Goal: Task Accomplishment & Management: Manage account settings

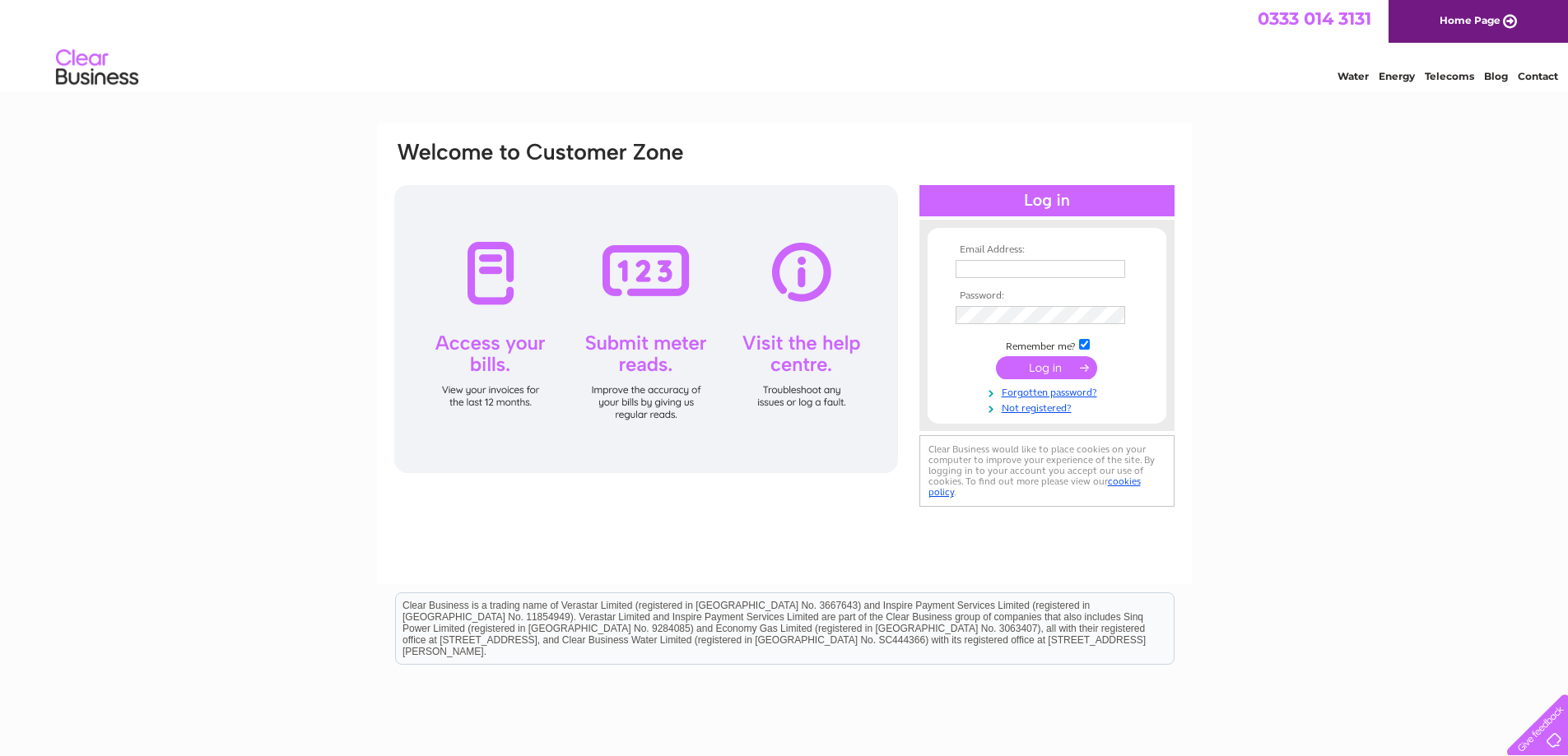
type input "freewheelnorth@hotmail.com"
click at [1071, 360] on input "submit" at bounding box center [1047, 368] width 101 height 23
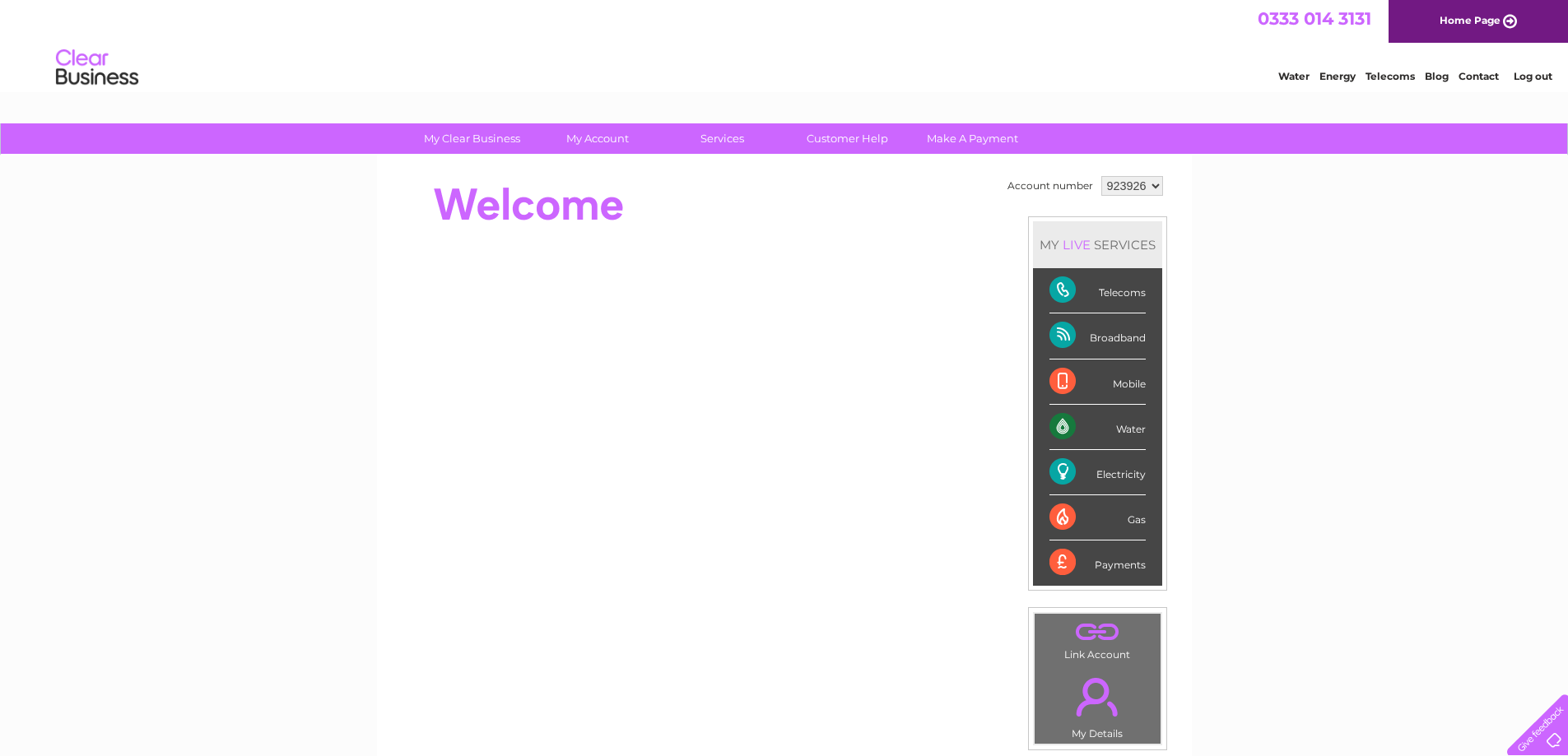
click at [1103, 473] on div "Electricity" at bounding box center [1097, 473] width 96 height 46
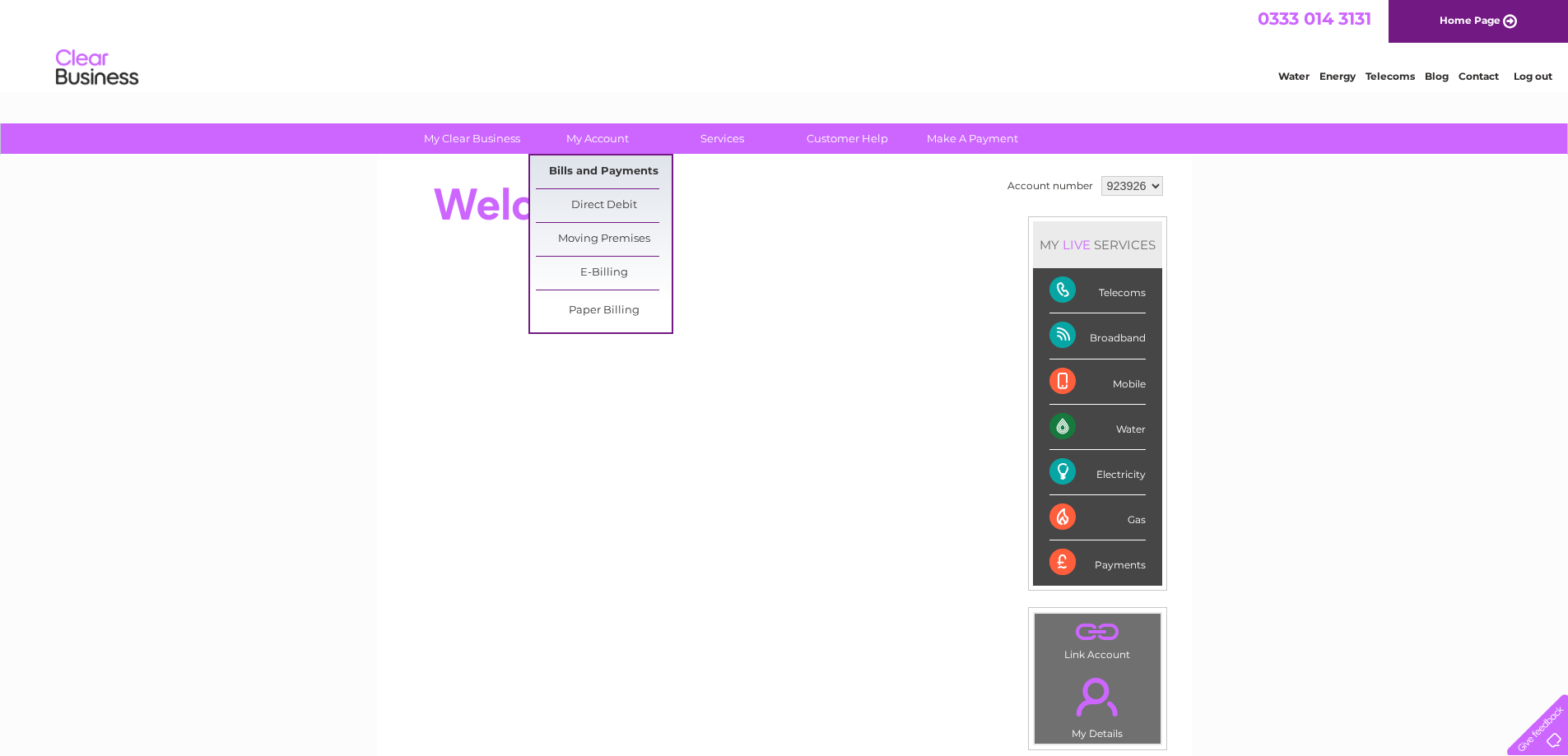
click at [626, 171] on link "Bills and Payments" at bounding box center [604, 172] width 136 height 33
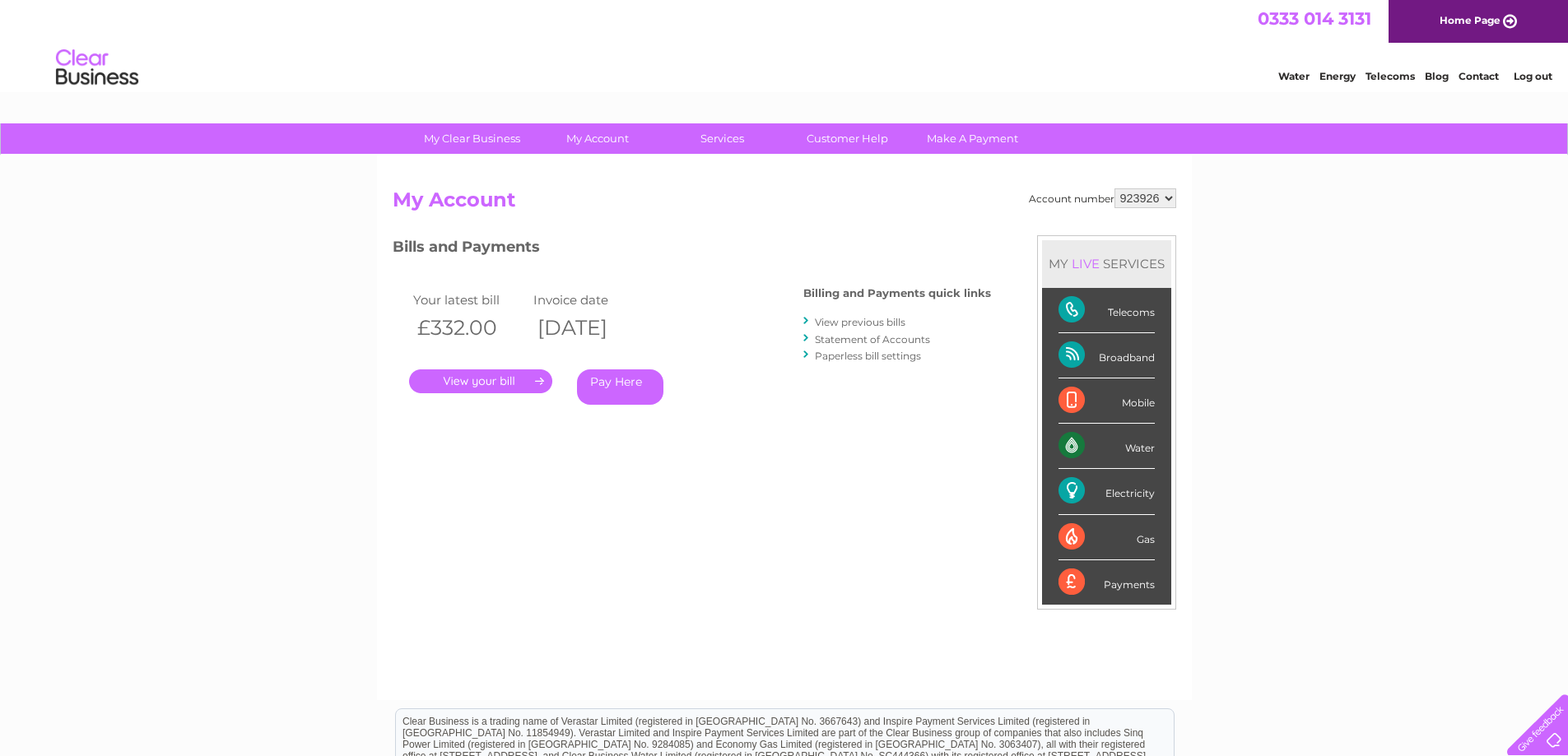
click at [496, 383] on link "." at bounding box center [481, 381] width 144 height 24
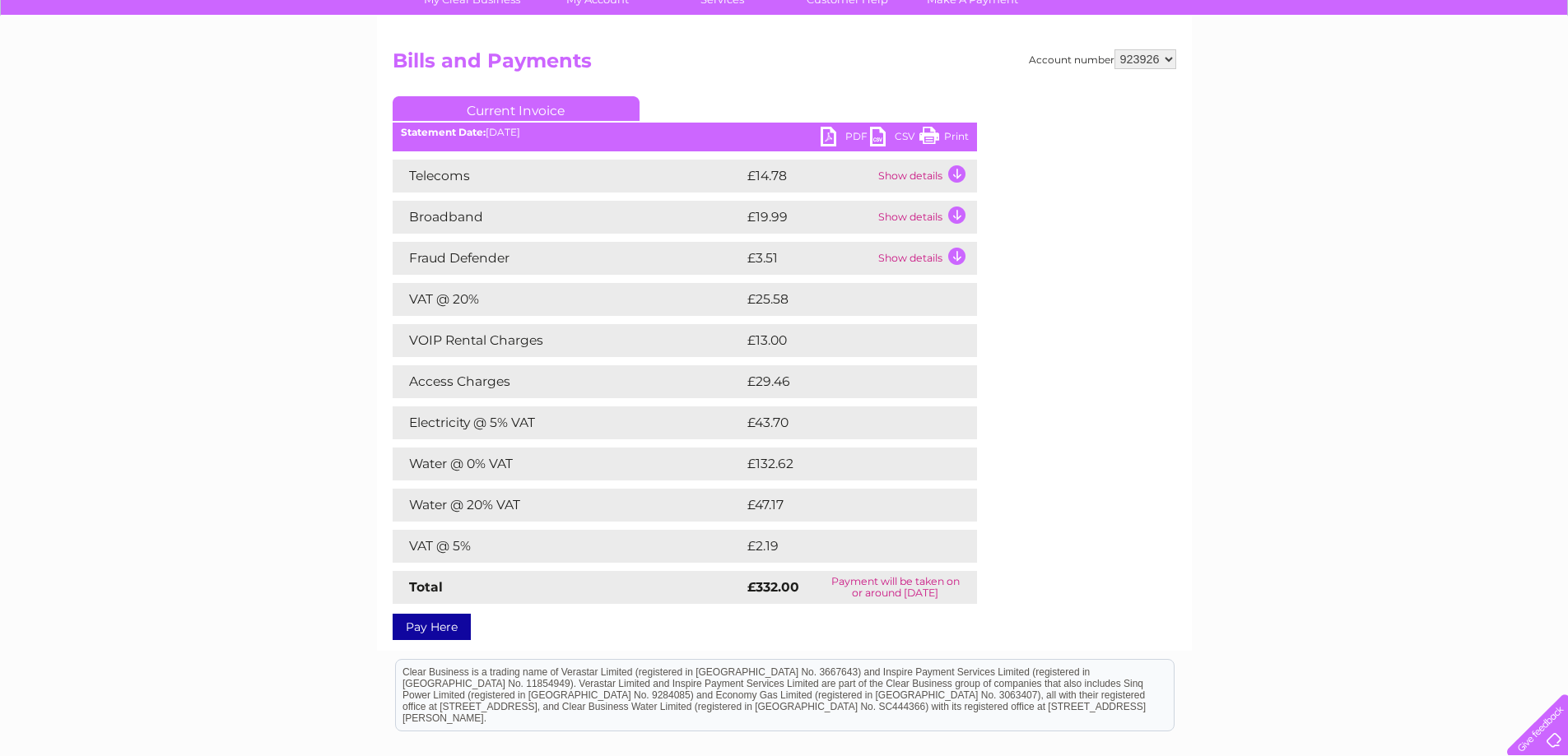
scroll to position [165, 0]
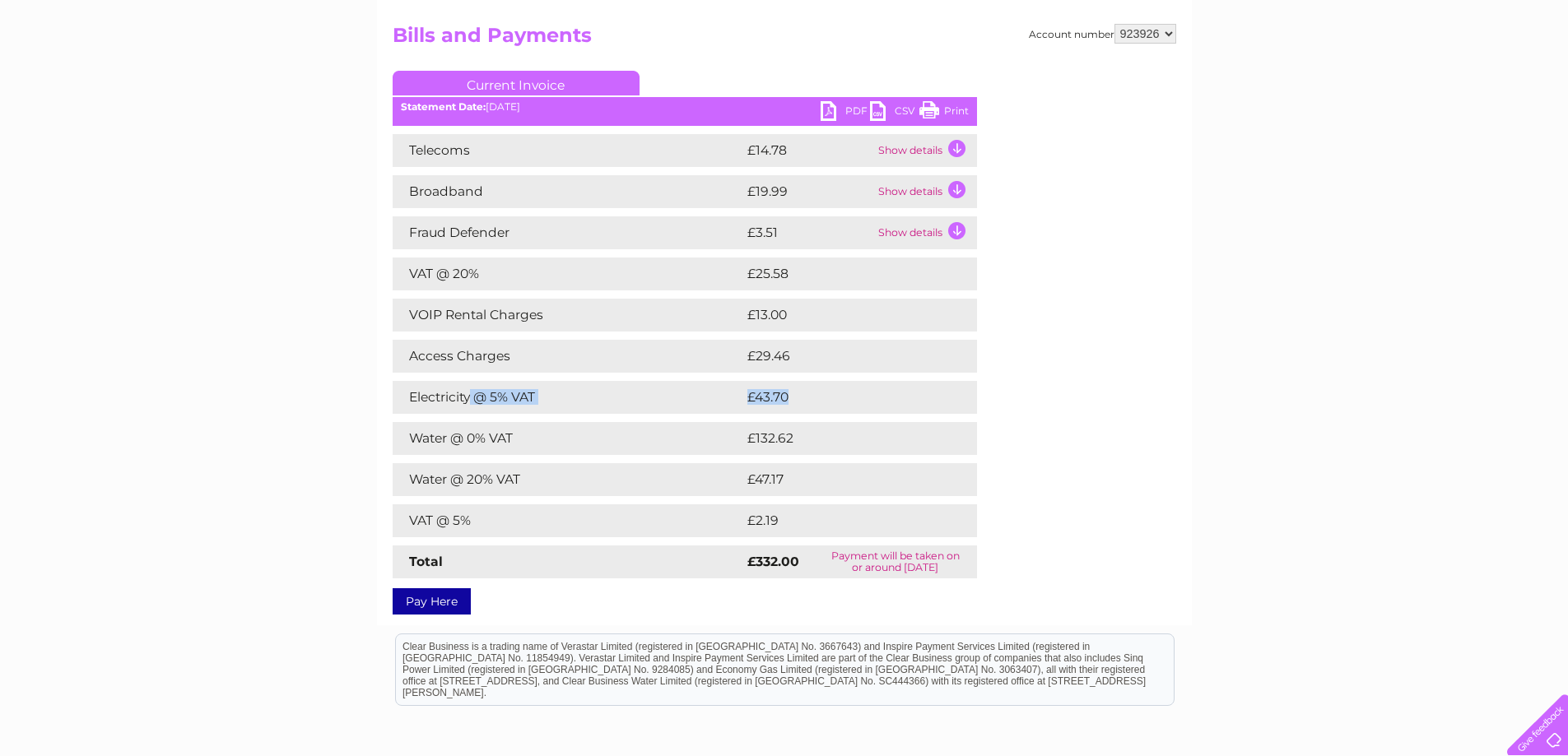
drag, startPoint x: 473, startPoint y: 399, endPoint x: 670, endPoint y: 417, distance: 197.8
click at [670, 417] on div "Telecoms £14.78 Show details Landline Call Charges £3.78 Your call itemisation …" at bounding box center [684, 356] width 584 height 444
click at [672, 416] on div "Telecoms £14.78 Show details Landline Call Charges £3.78 Your call itemisation …" at bounding box center [684, 356] width 584 height 444
click at [819, 403] on td "£43.70" at bounding box center [844, 398] width 200 height 33
click at [878, 403] on td "£43.70" at bounding box center [844, 398] width 200 height 33
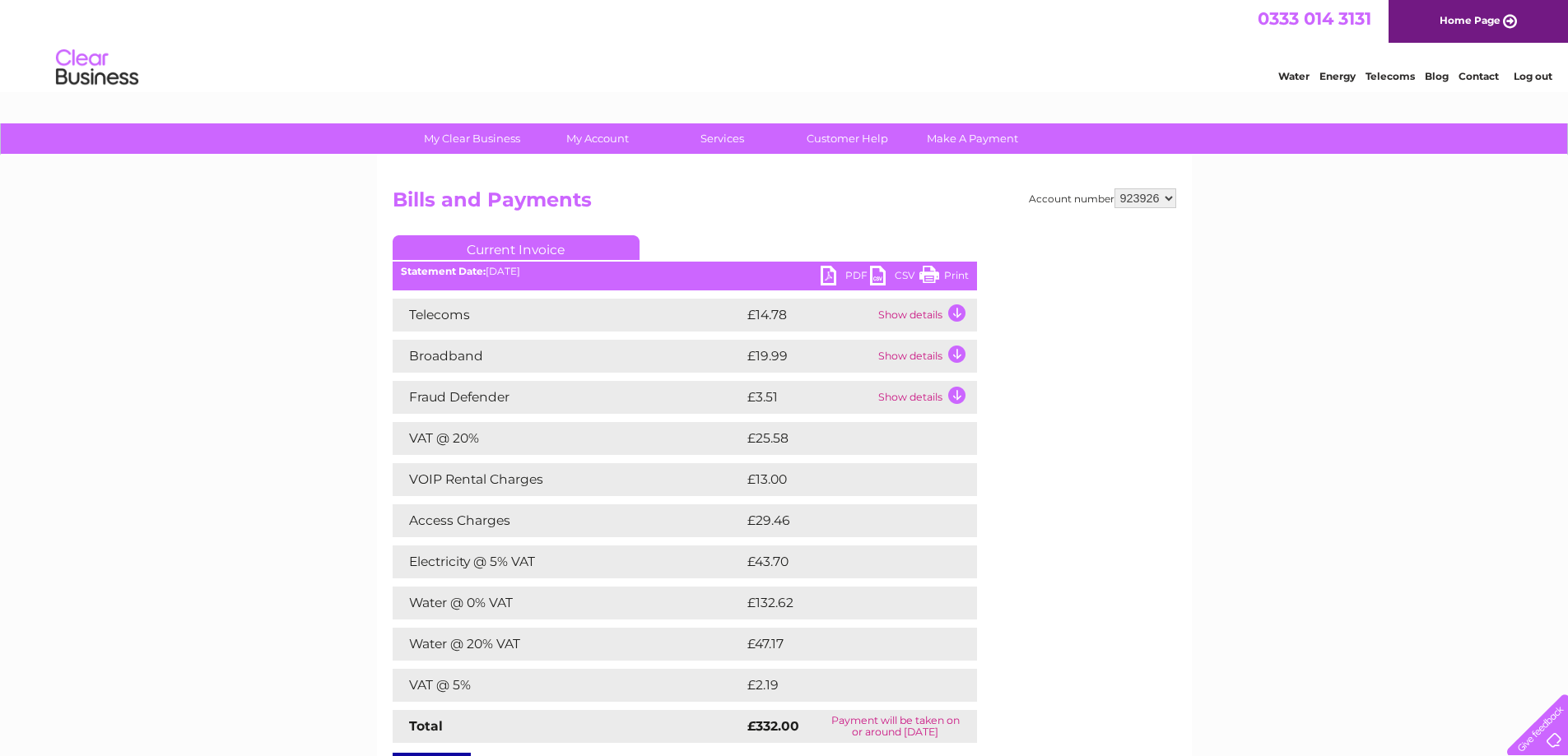
click at [846, 265] on ul "Current Invoice" at bounding box center [684, 249] width 584 height 30
click at [851, 273] on link "PDF" at bounding box center [845, 278] width 50 height 24
click at [935, 354] on td "Show details" at bounding box center [925, 356] width 103 height 33
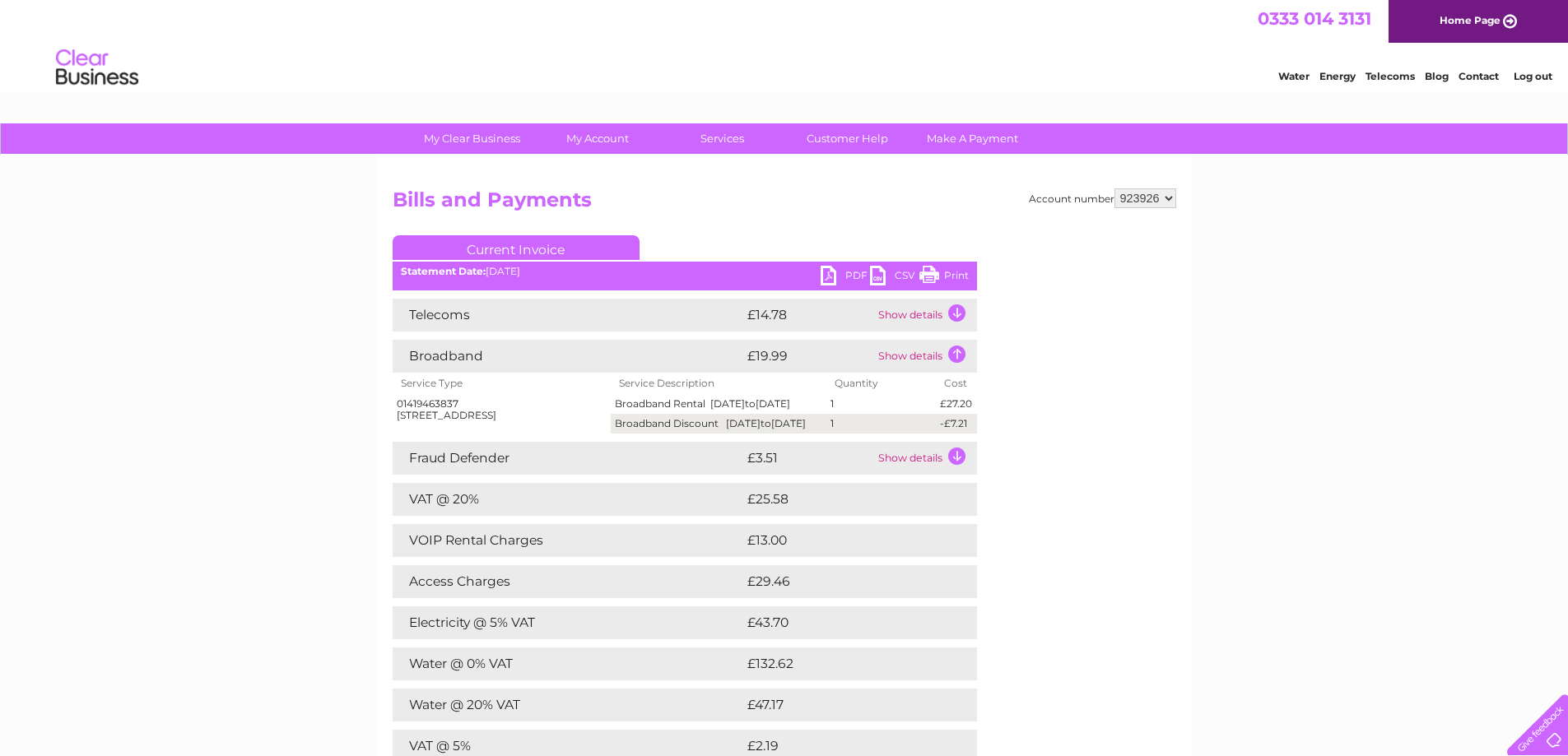
drag, startPoint x: 691, startPoint y: 444, endPoint x: 751, endPoint y: 449, distance: 60.2
click at [751, 434] on td "Broadband Discount 01/08/2025 to 31/08/2025" at bounding box center [718, 423] width 216 height 19
click at [929, 357] on td "Show details" at bounding box center [925, 356] width 103 height 33
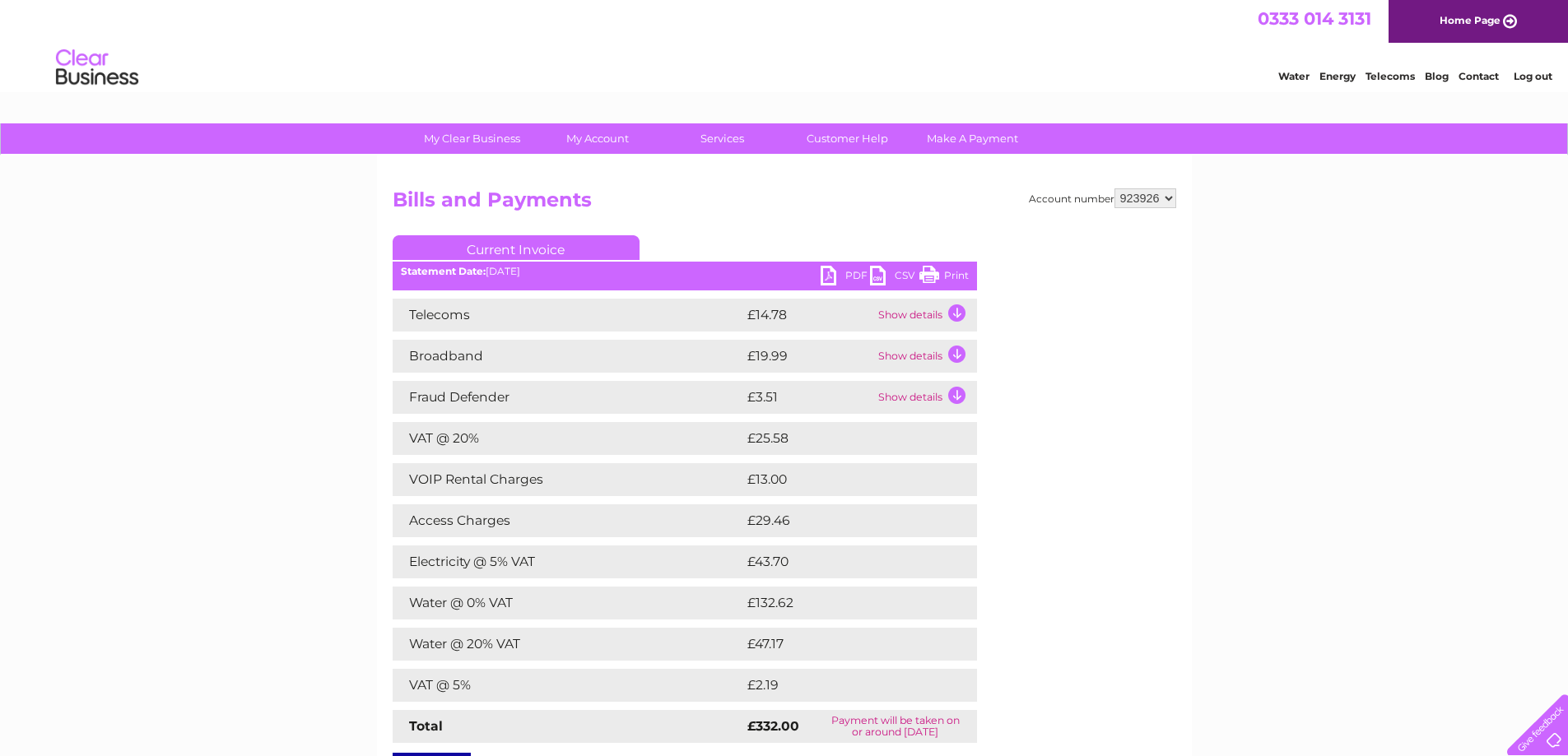
click at [544, 311] on td "Telecoms" at bounding box center [567, 315] width 350 height 33
click at [940, 311] on td "Show details" at bounding box center [925, 315] width 103 height 33
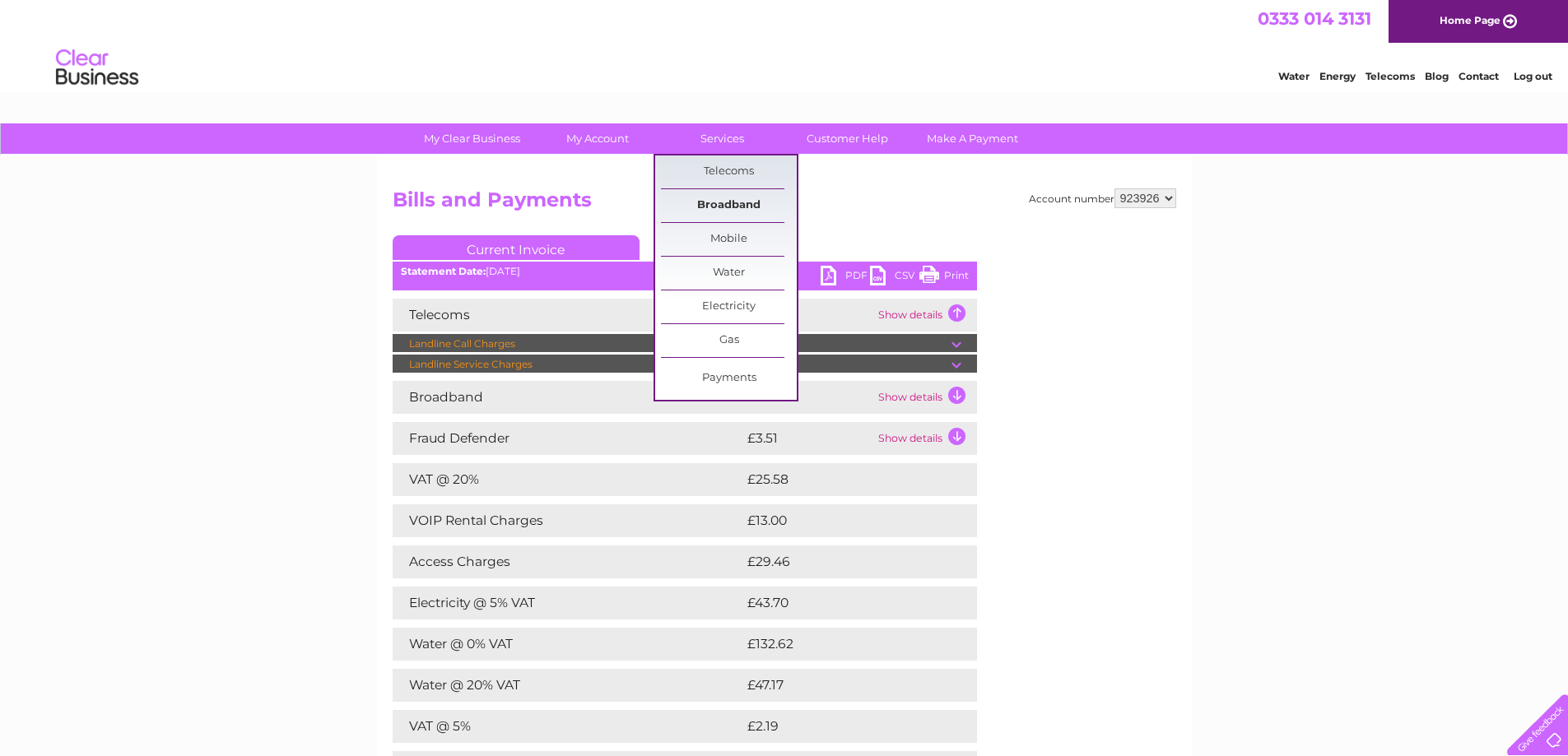
click at [757, 204] on link "Broadband" at bounding box center [729, 206] width 136 height 33
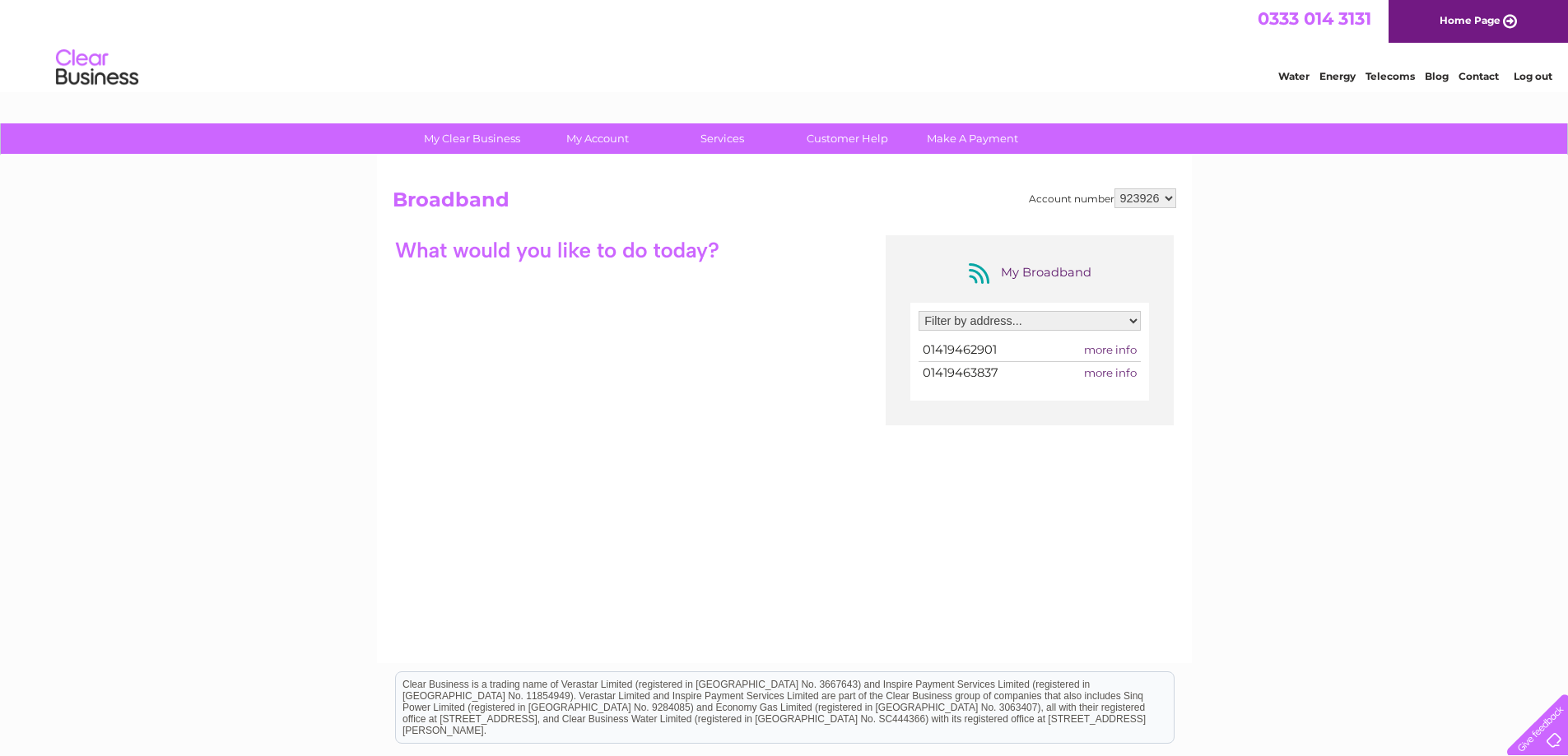
click at [1122, 350] on span "more info" at bounding box center [1111, 350] width 52 height 14
click at [1098, 347] on span "more info" at bounding box center [1111, 350] width 52 height 14
click at [1108, 348] on span "more info" at bounding box center [1111, 350] width 52 height 14
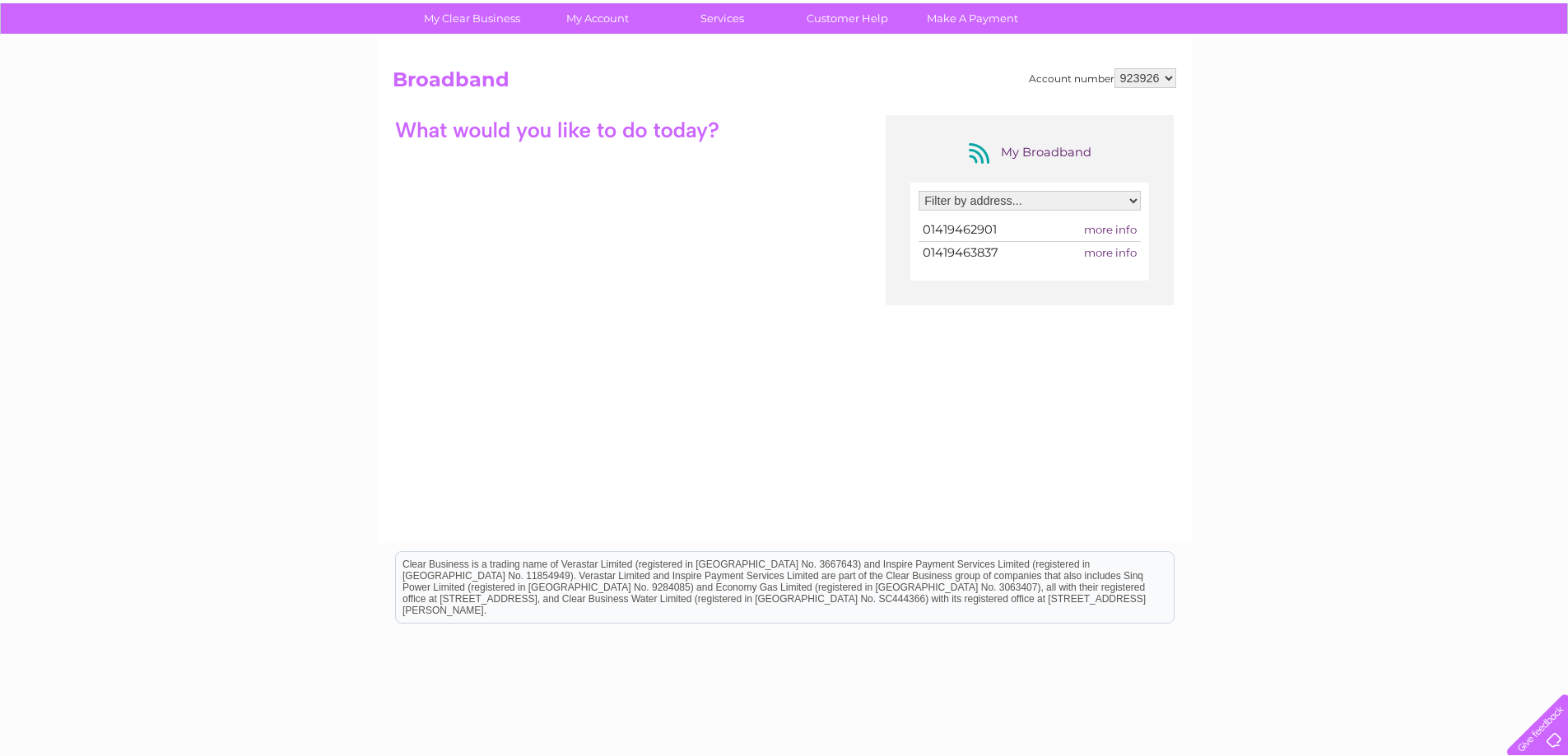
scroll to position [204, 0]
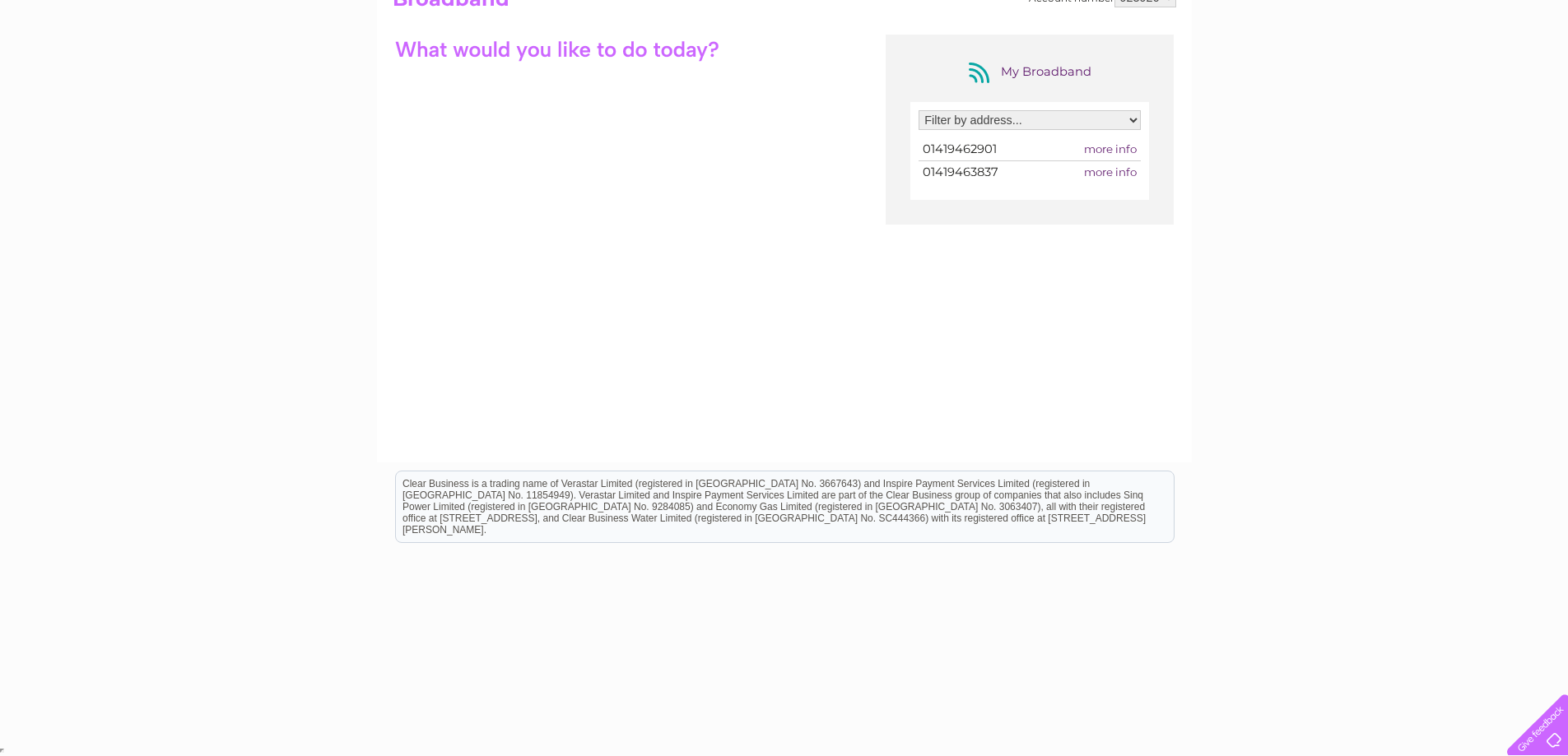
click at [964, 138] on td "01419462901" at bounding box center [983, 148] width 128 height 22
click at [1118, 174] on span "more info" at bounding box center [1111, 172] width 52 height 14
click at [1112, 167] on span "more info" at bounding box center [1111, 172] width 52 height 14
click at [1118, 115] on select "Filter by address... [STREET_ADDRESS][GEOGRAPHIC_DATA][STREET_ADDRESS]" at bounding box center [1029, 120] width 222 height 19
select select "2245656"
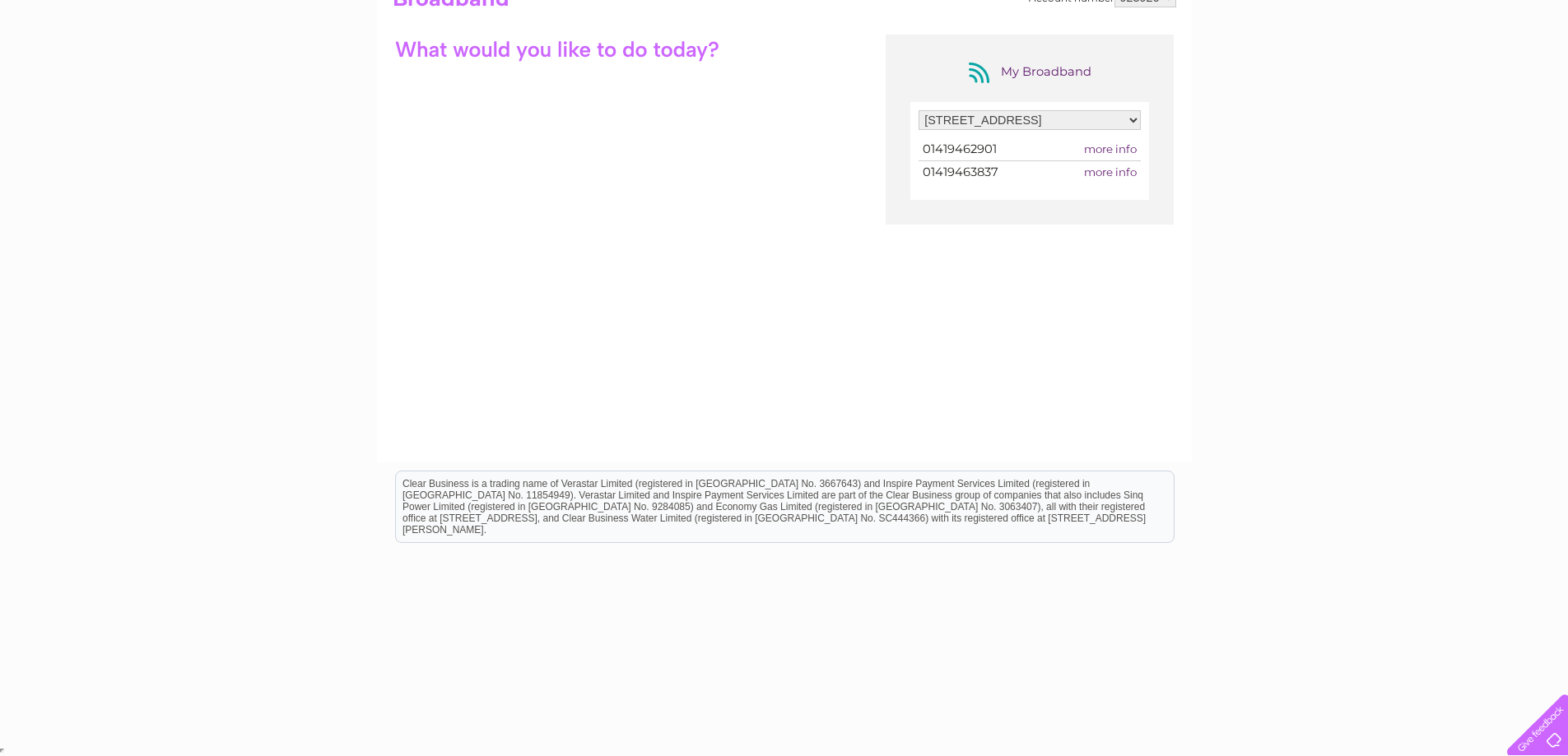
click at [918, 111] on select "Filter by address... [STREET_ADDRESS][GEOGRAPHIC_DATA][STREET_ADDRESS]" at bounding box center [1029, 120] width 222 height 19
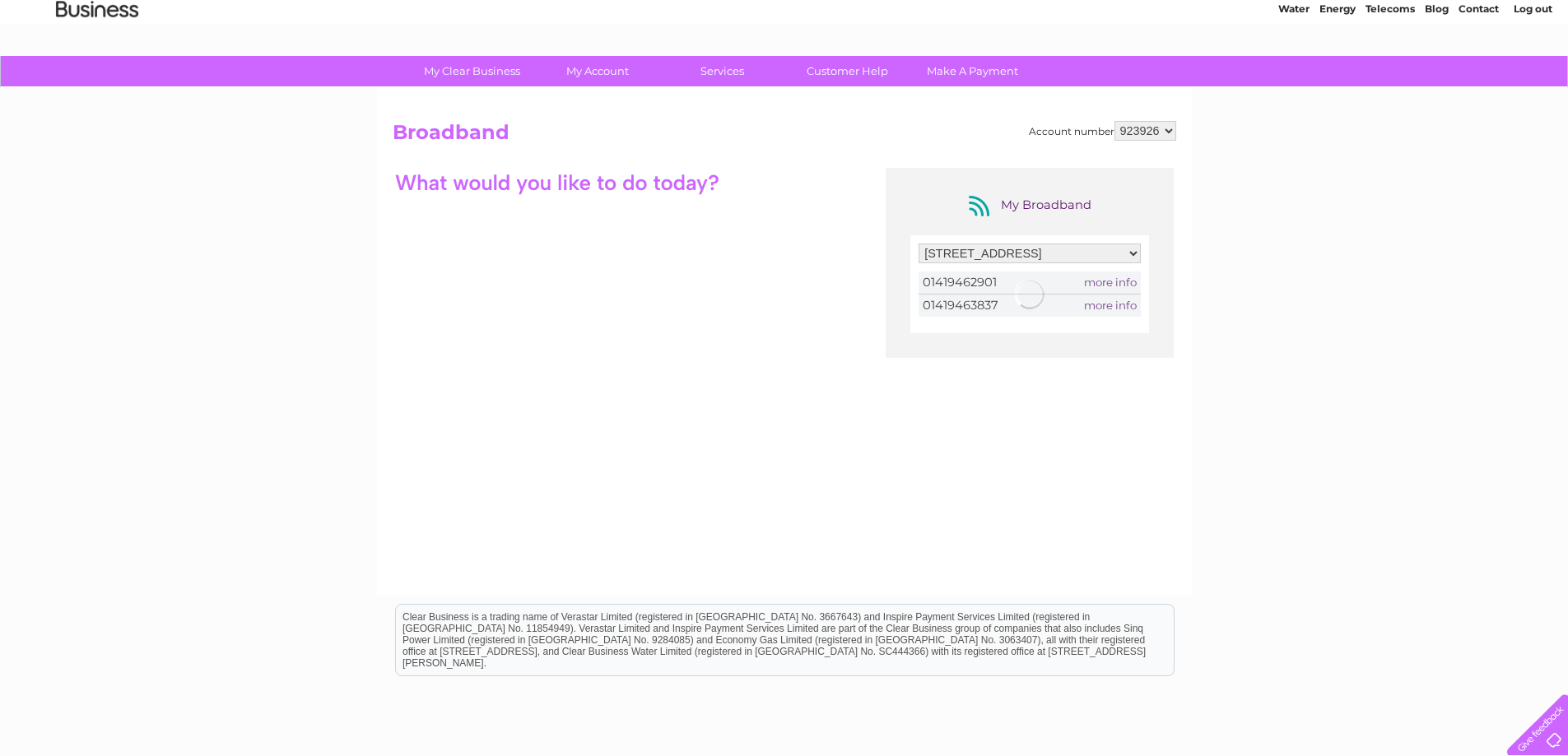
scroll to position [0, 0]
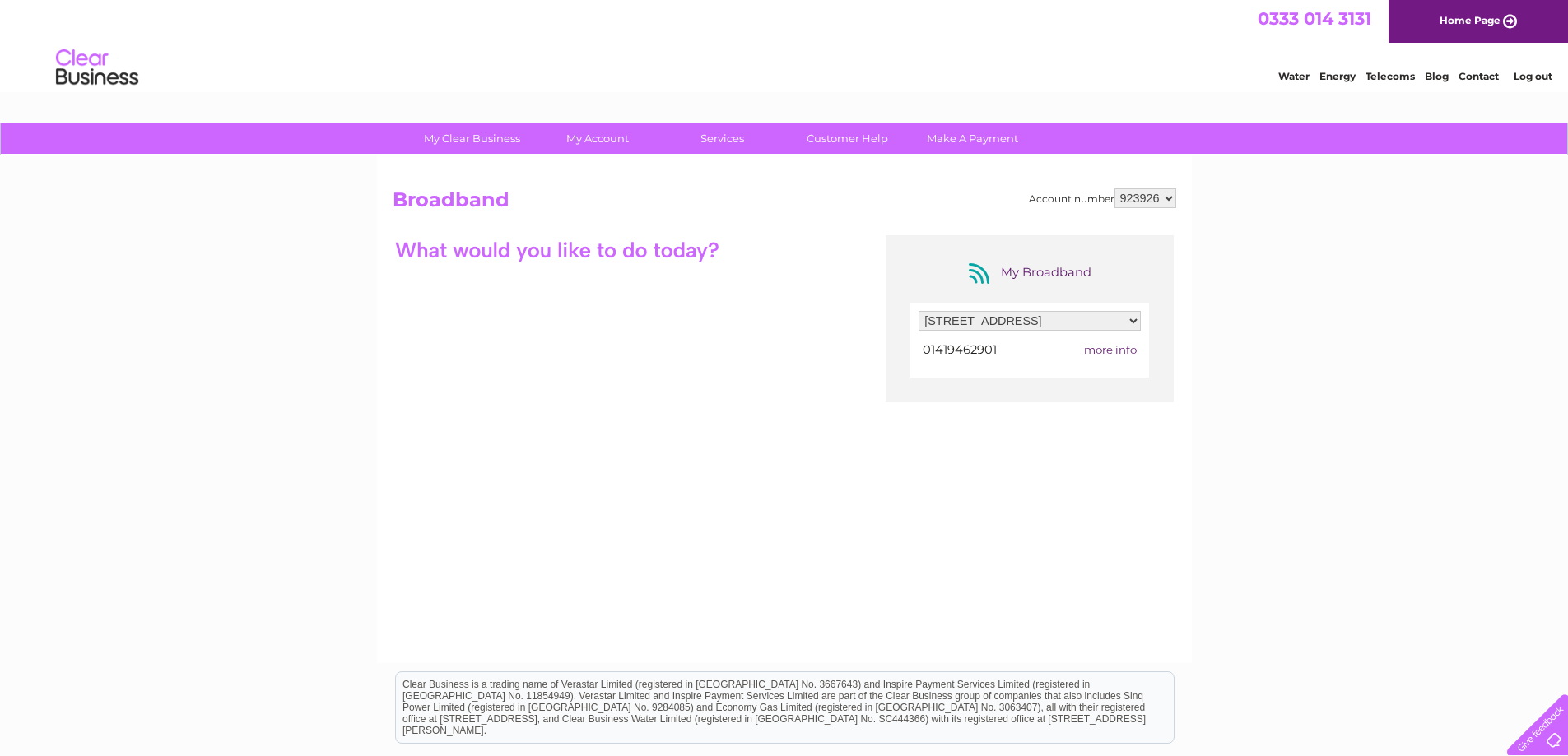
click at [1125, 345] on span "more info" at bounding box center [1111, 350] width 52 height 14
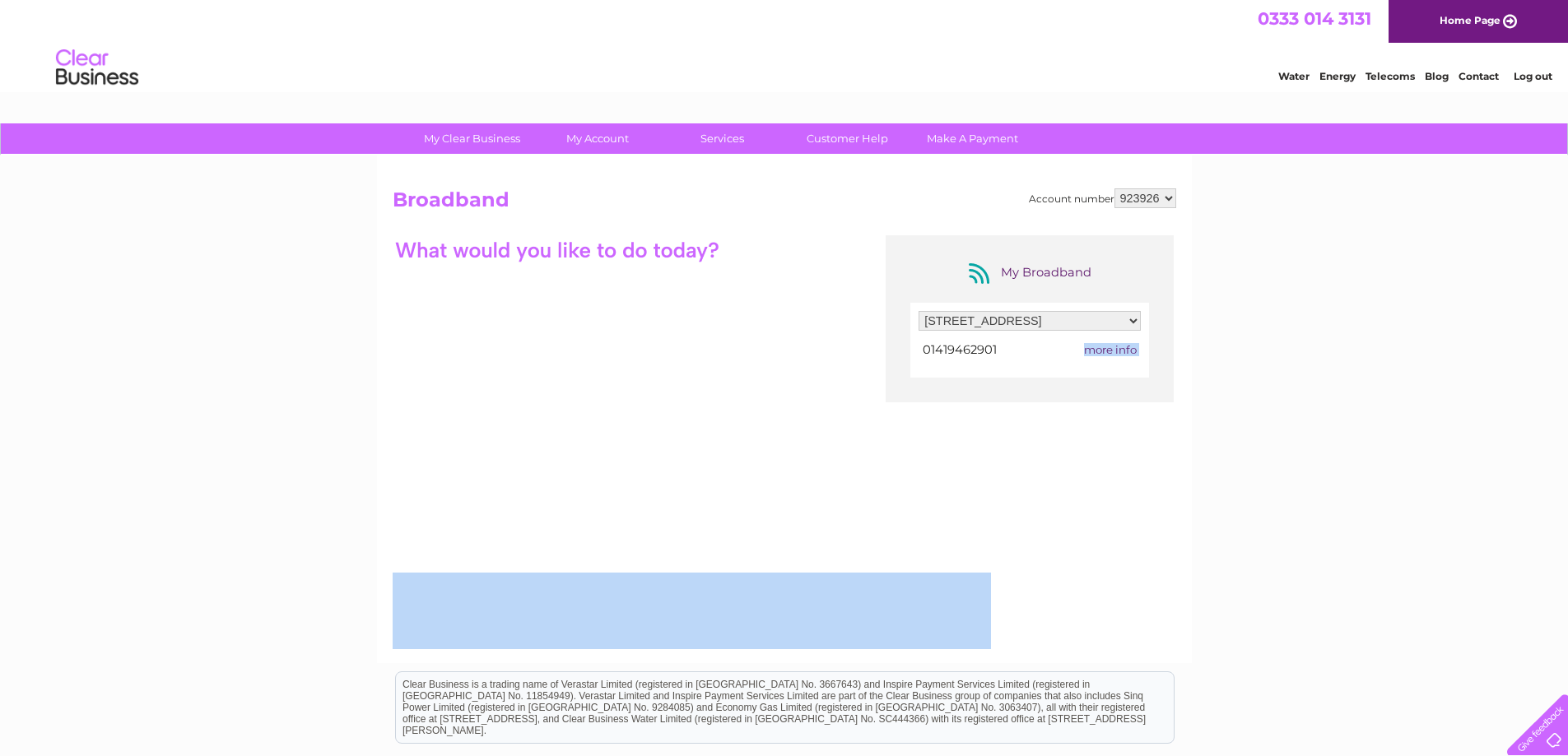
click at [1125, 345] on span "more info" at bounding box center [1111, 350] width 52 height 14
click at [1120, 347] on span "more info" at bounding box center [1111, 350] width 52 height 14
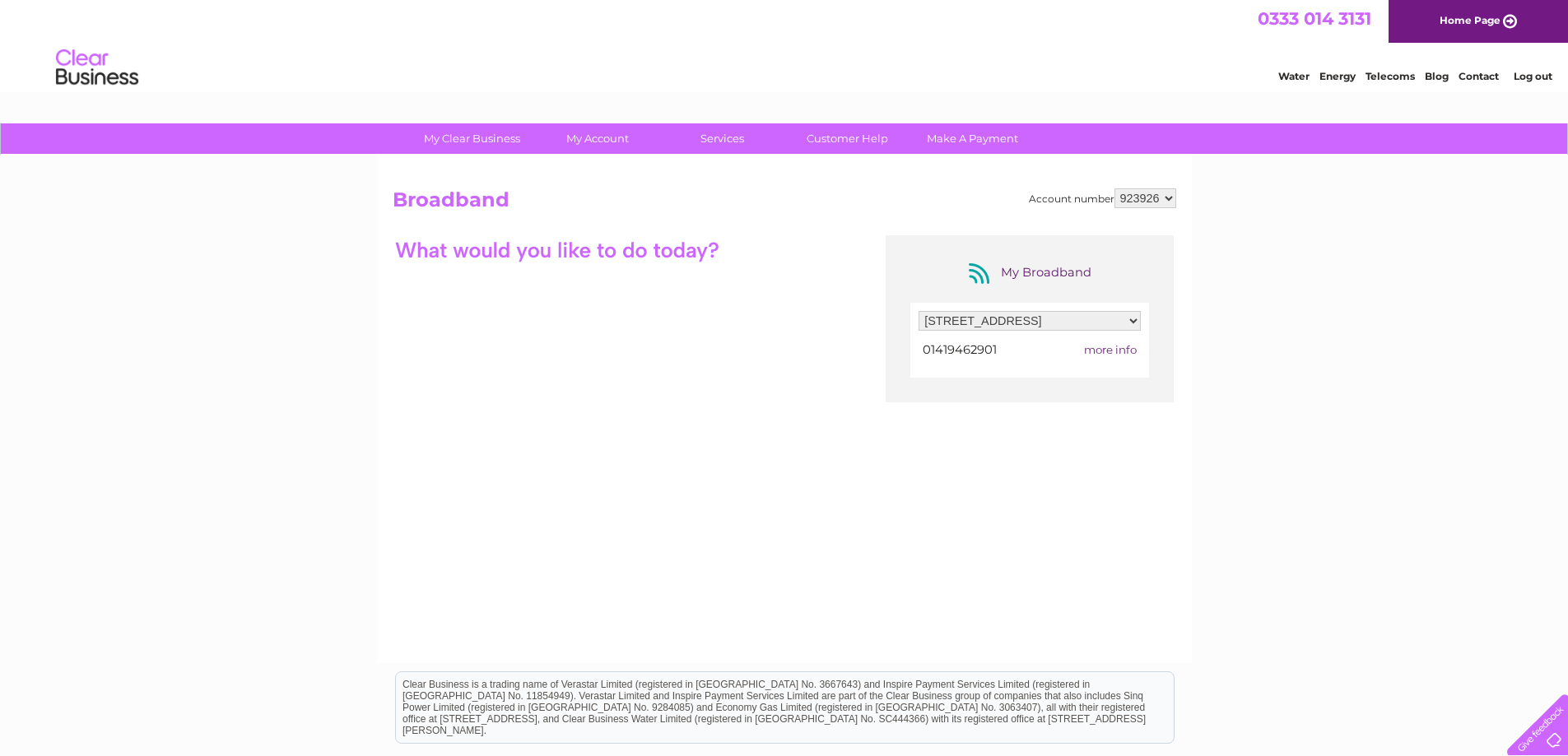
click at [1008, 362] on div "Filter by address... [STREET_ADDRESS][GEOGRAPHIC_DATA][STREET_ADDRESS] 01419462…" at bounding box center [1030, 340] width 239 height 75
click at [965, 358] on td "01419462901" at bounding box center [982, 349] width 127 height 22
click at [643, 268] on div "My Broadband Filter by address... [STREET_ADDRESS][GEOGRAPHIC_DATA][STREET_ADDR…" at bounding box center [784, 395] width 784 height 321
